Goal: Information Seeking & Learning: Learn about a topic

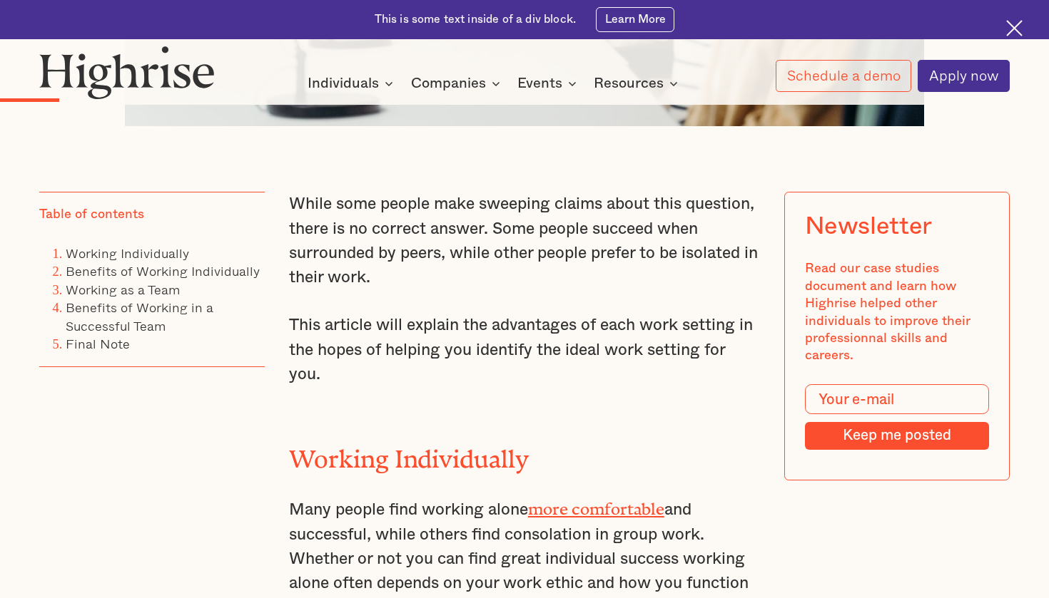
scroll to position [905, 0]
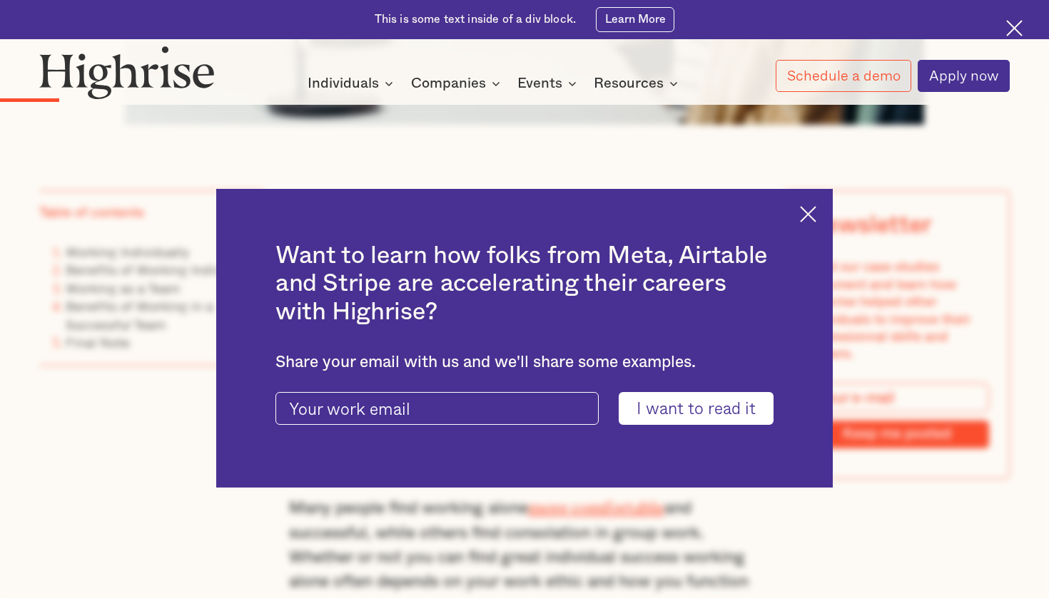
click at [798, 217] on div "Want to learn how folks from Meta, Airtable and Stripe are accelerating their c…" at bounding box center [524, 338] width 616 height 299
click at [812, 213] on img at bounding box center [808, 214] width 16 height 16
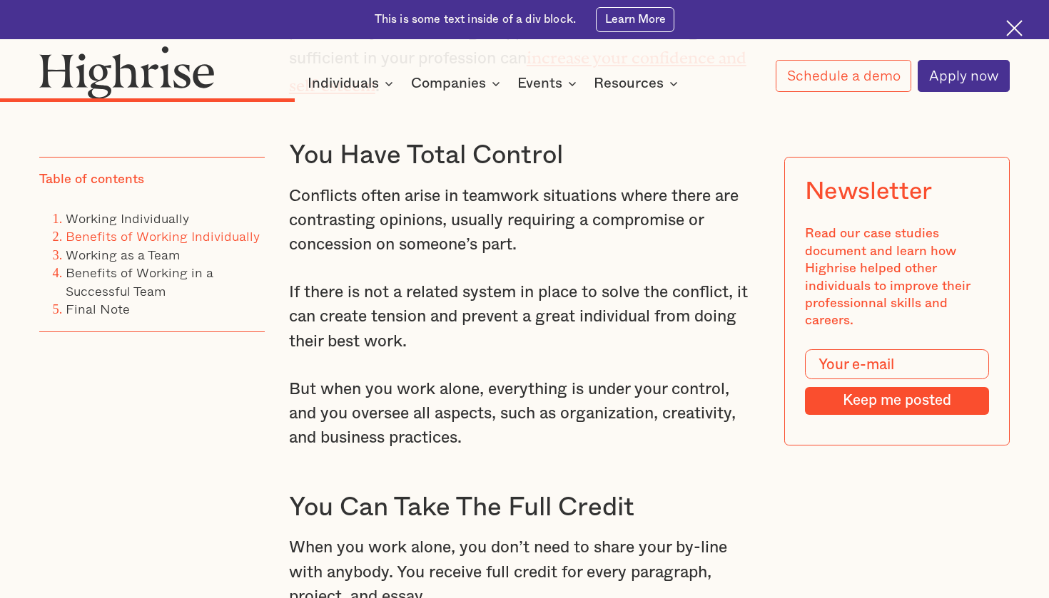
scroll to position [2491, 0]
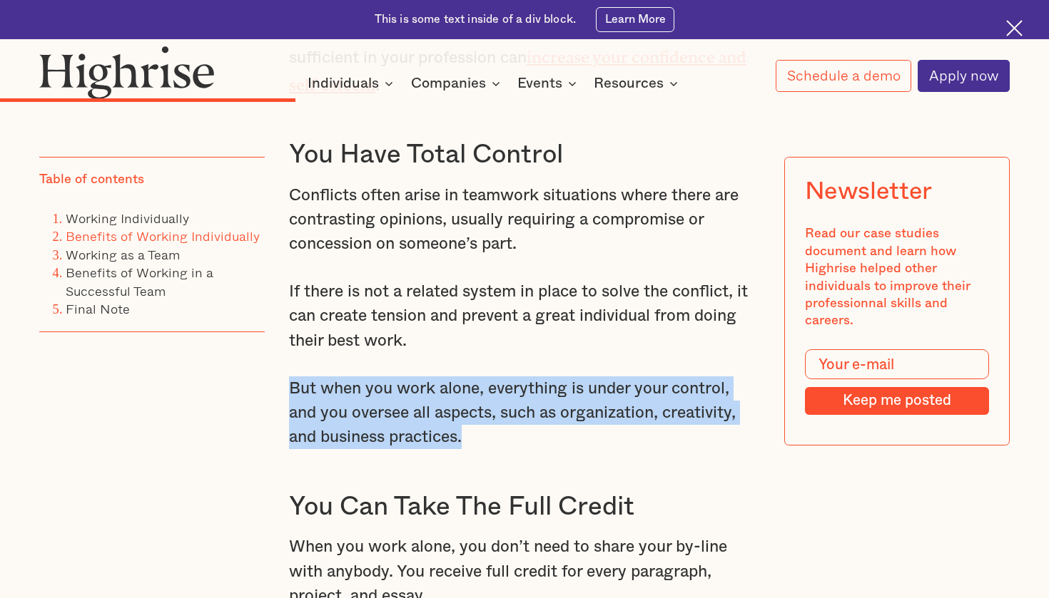
drag, startPoint x: 474, startPoint y: 406, endPoint x: 276, endPoint y: 357, distance: 204.2
copy p "But when you work alone, everything is under your control, and you oversee all …"
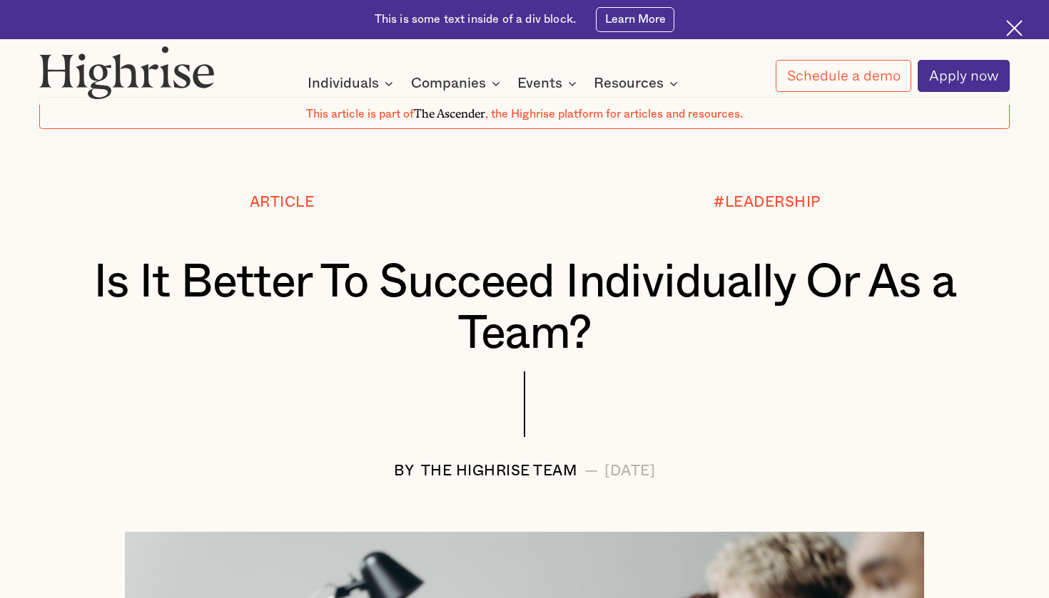
scroll to position [86, 0]
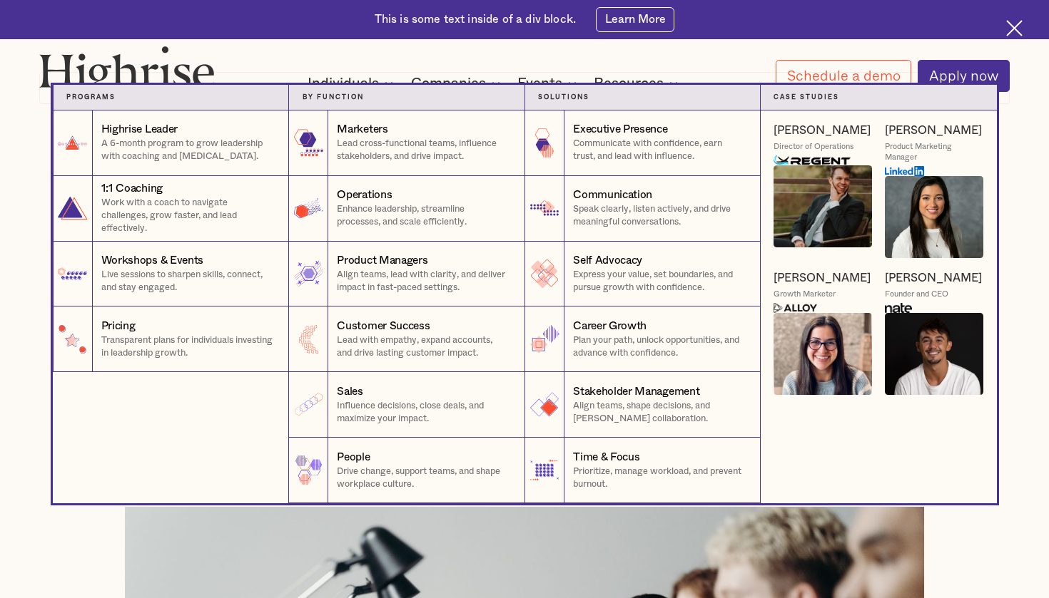
click at [913, 277] on div "[PERSON_NAME]" at bounding box center [933, 278] width 97 height 15
click at [920, 336] on img at bounding box center [934, 354] width 98 height 82
click at [929, 378] on img at bounding box center [934, 354] width 98 height 82
click at [905, 307] on img at bounding box center [898, 308] width 27 height 10
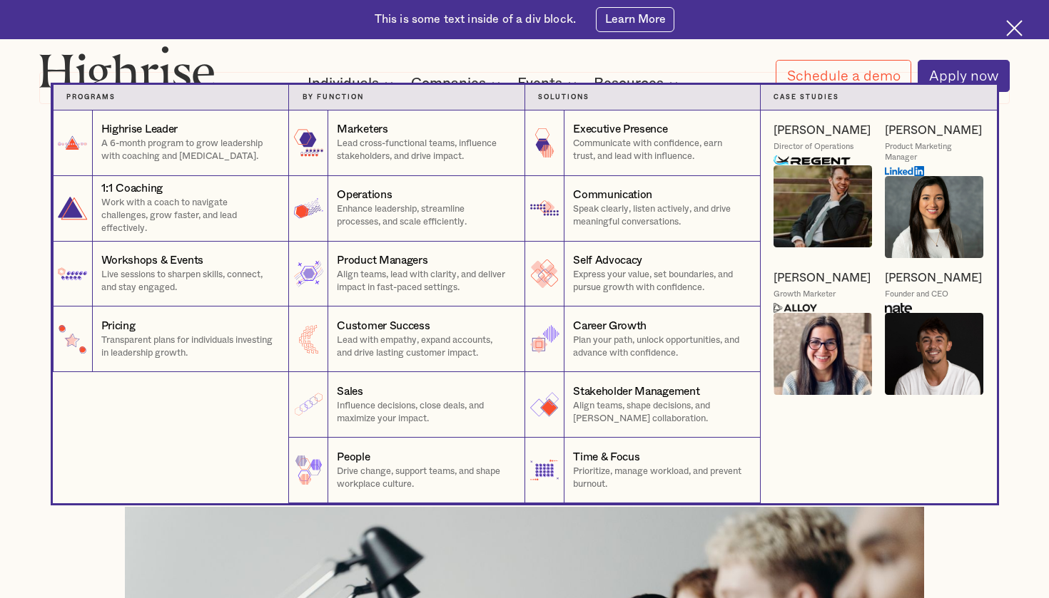
click at [905, 307] on img at bounding box center [898, 308] width 27 height 10
click at [967, 328] on img at bounding box center [934, 354] width 98 height 82
click at [909, 335] on img at bounding box center [934, 354] width 98 height 82
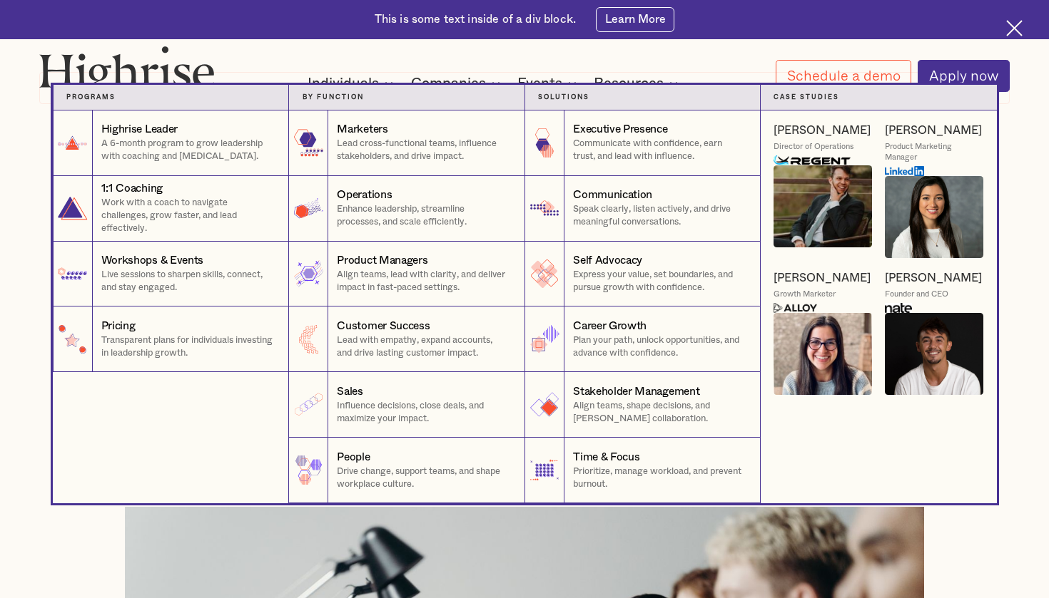
click at [909, 335] on img at bounding box center [934, 354] width 98 height 82
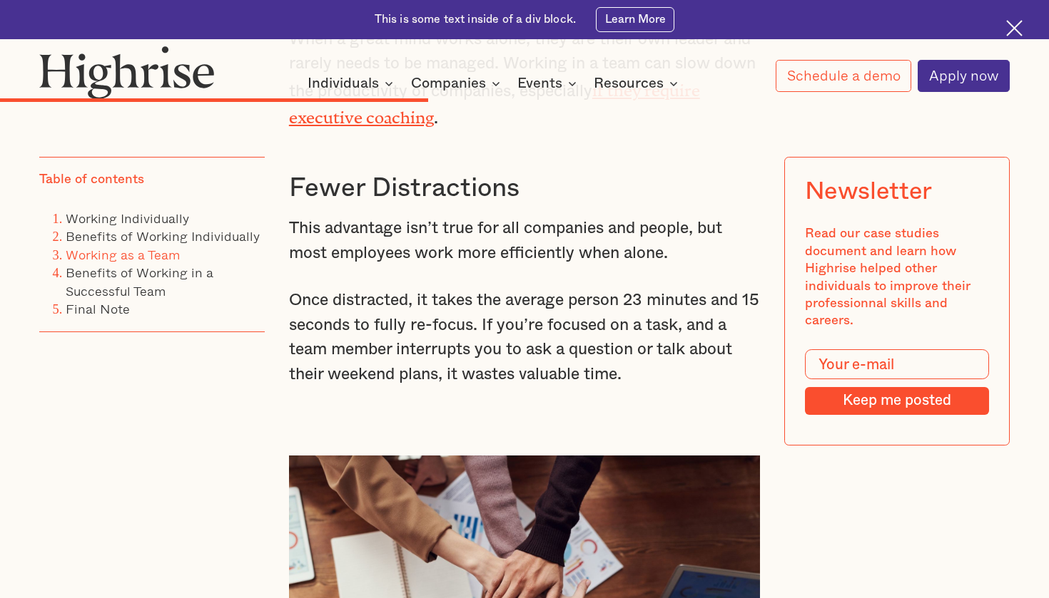
scroll to position [3522, 0]
